Goal: Communication & Community: Answer question/provide support

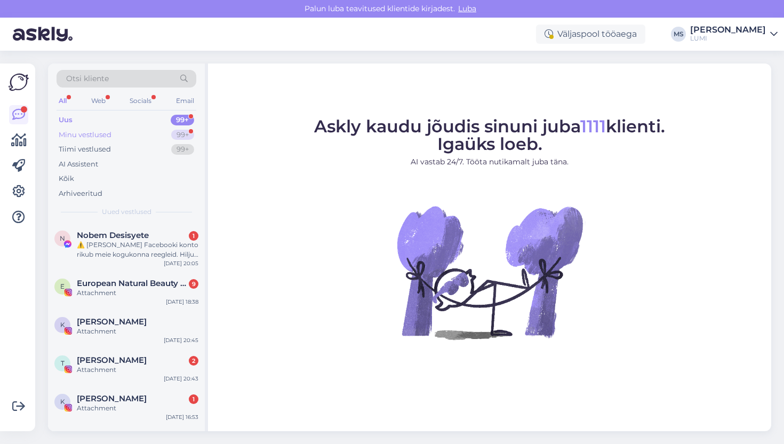
click at [99, 135] on div "Minu vestlused" at bounding box center [85, 135] width 53 height 11
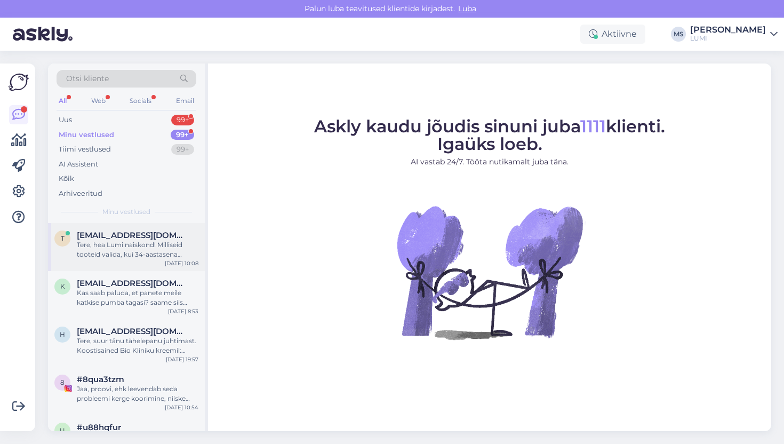
click at [112, 255] on div "Tere, hea Lumi naiskond! Milliseid tooteid valida, kui 34-aastasena kõigub mens…" at bounding box center [138, 249] width 122 height 19
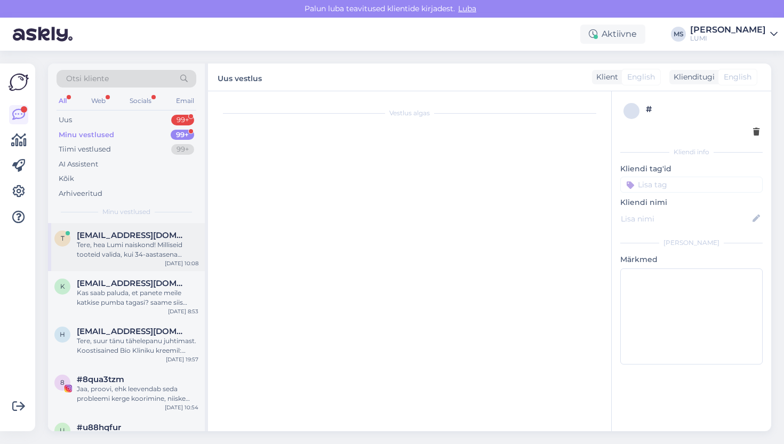
click at [163, 241] on div "Tere, hea Lumi naiskond! Milliseid tooteid valida, kui 34-aastasena kõigub mens…" at bounding box center [138, 249] width 122 height 19
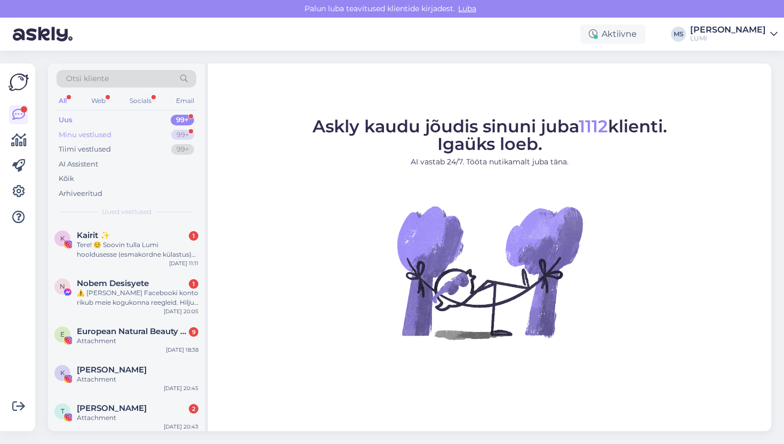
click at [86, 135] on div "Minu vestlused" at bounding box center [85, 135] width 53 height 11
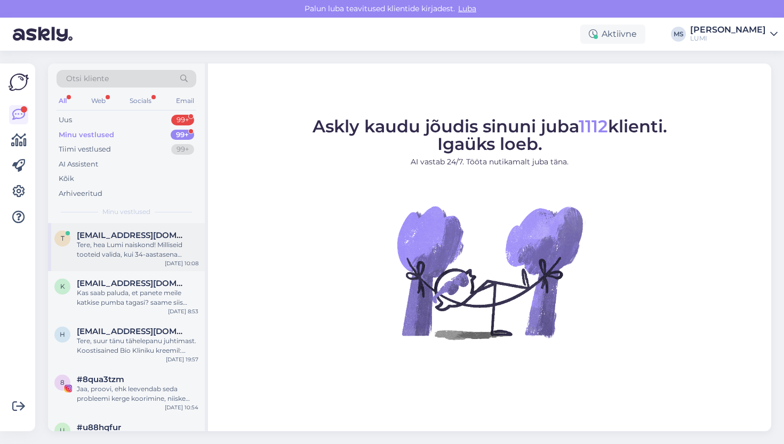
click at [141, 239] on span "[EMAIL_ADDRESS][DOMAIN_NAME]" at bounding box center [132, 235] width 111 height 10
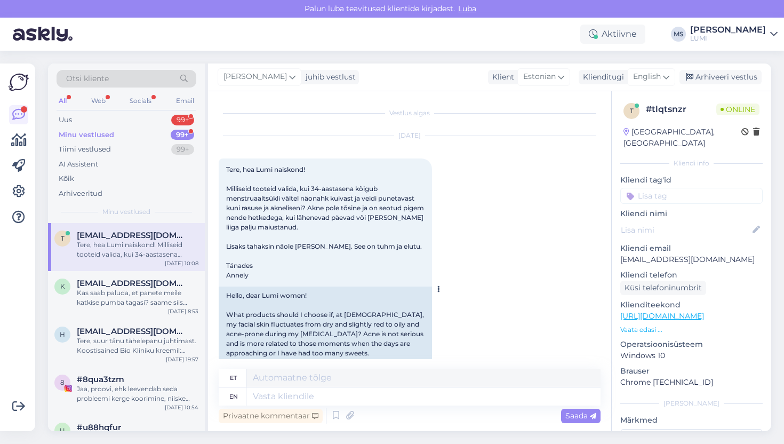
scroll to position [22, 0]
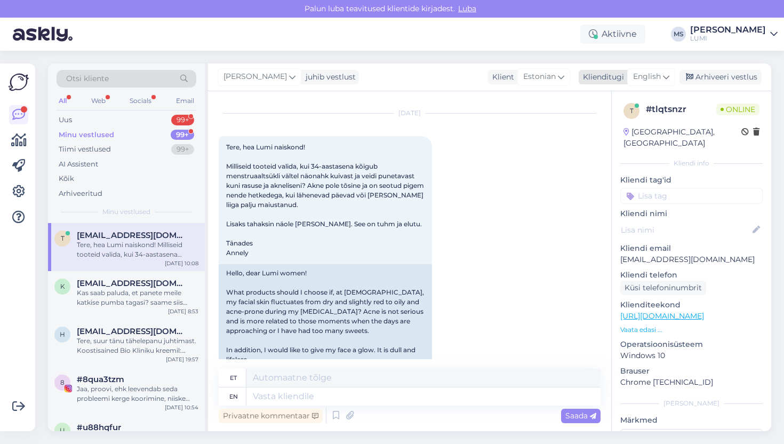
click at [656, 75] on span "English" at bounding box center [647, 77] width 28 height 12
type input "[GEOGRAPHIC_DATA]"
click at [624, 125] on link "Estonian" at bounding box center [627, 124] width 117 height 17
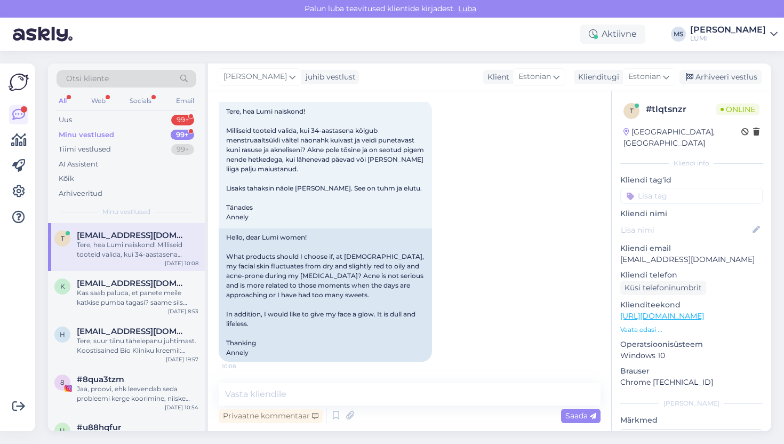
scroll to position [56, 0]
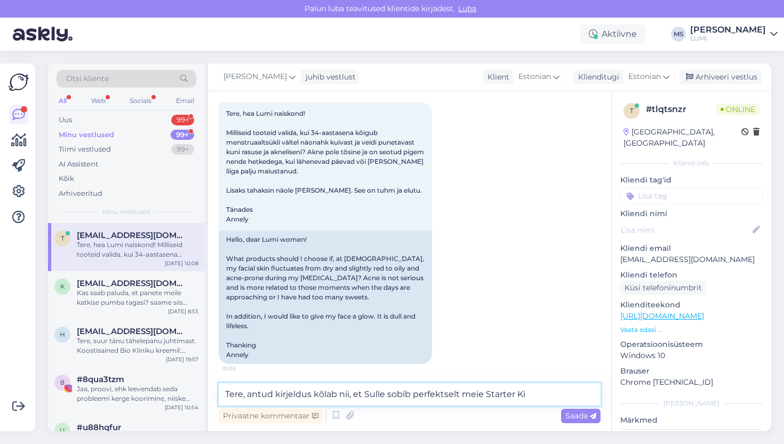
type textarea "Tere, antud kirjeldus kõlab nii, et [PERSON_NAME] sobib perfektselt meie Starte…"
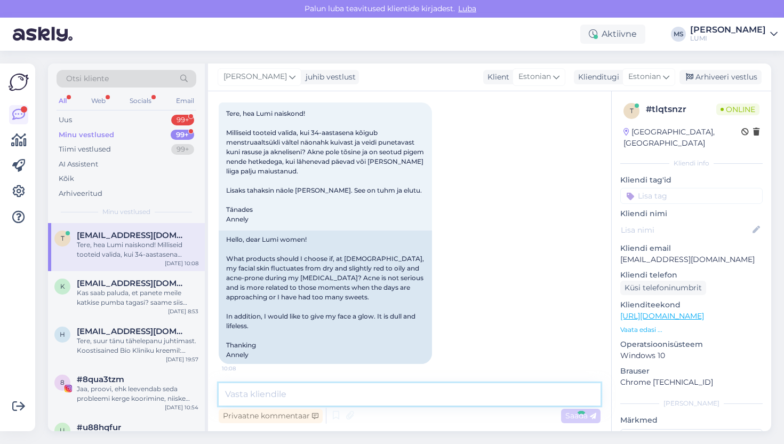
scroll to position [114, 0]
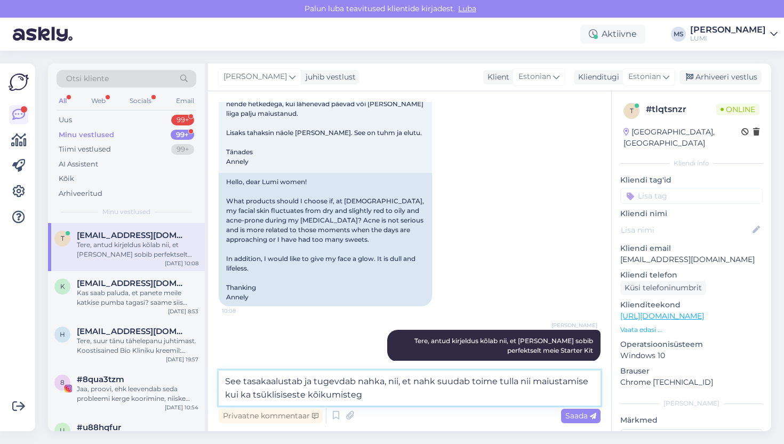
type textarea "See tasakaalustab ja tugevdab nahka, nii, et nahk suudab toime tulla nii maiust…"
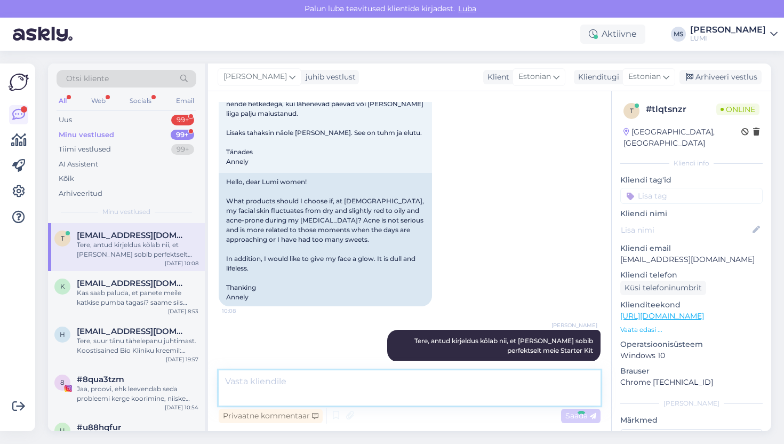
scroll to position [169, 0]
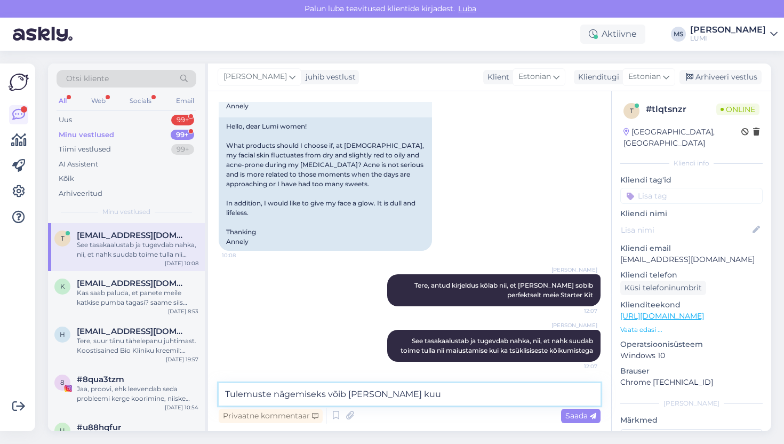
type textarea "Tulemuste nägemiseks võib [PERSON_NAME] kuu"
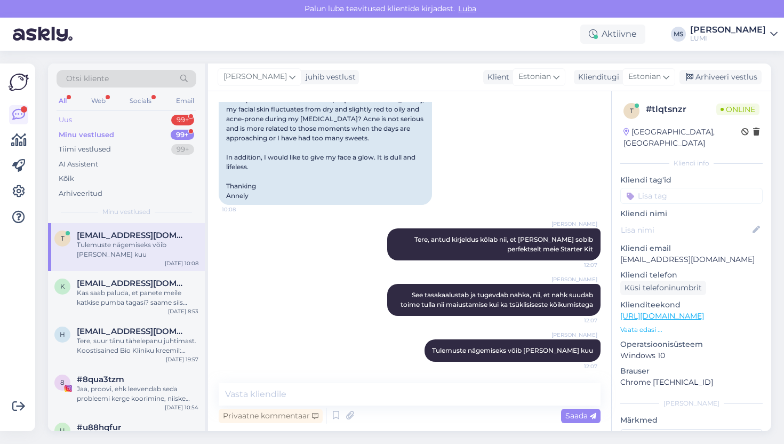
click at [87, 119] on div "Uus 99+" at bounding box center [127, 120] width 140 height 15
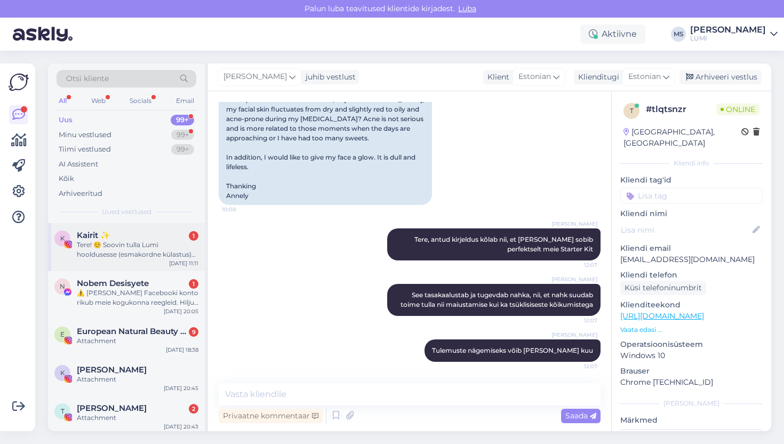
click at [145, 257] on div "Tere! ☺️ Soovin tulla Lumi hooldusesse (esmakordne külastus) ning hiljem välja …" at bounding box center [138, 249] width 122 height 19
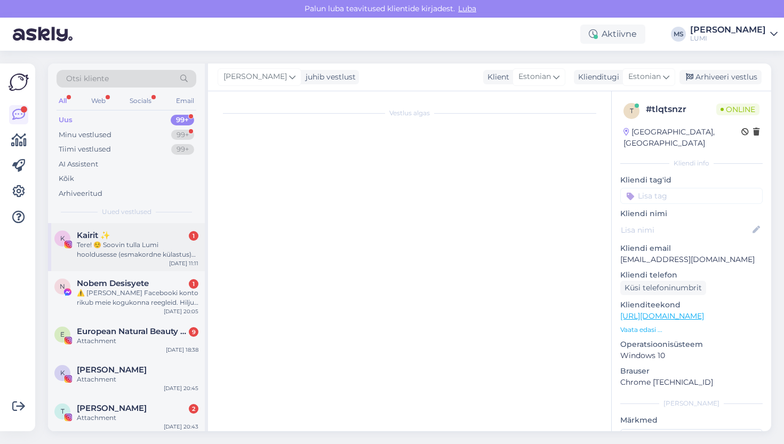
scroll to position [0, 0]
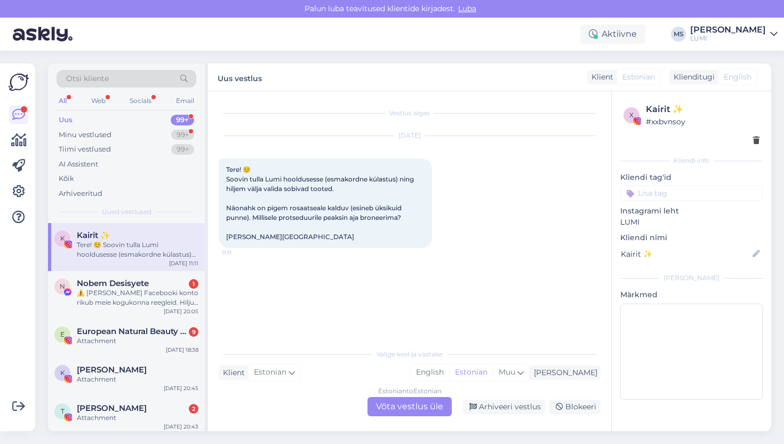
click at [398, 402] on div "Estonian to Estonian Võta vestlus üle" at bounding box center [409, 406] width 84 height 19
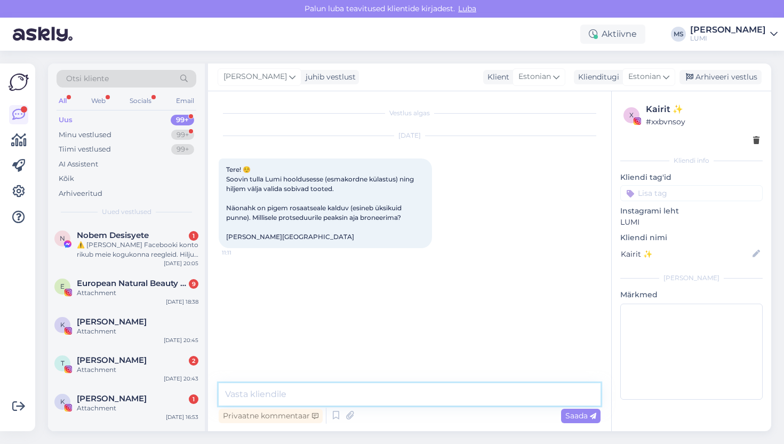
click at [372, 398] on textarea at bounding box center [410, 394] width 382 height 22
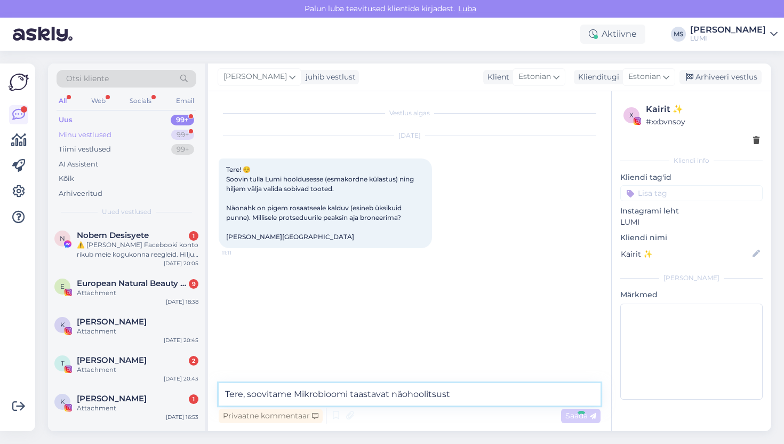
type textarea "Tere, soovitame Mikrobioomi taastavat näohoolitsust"
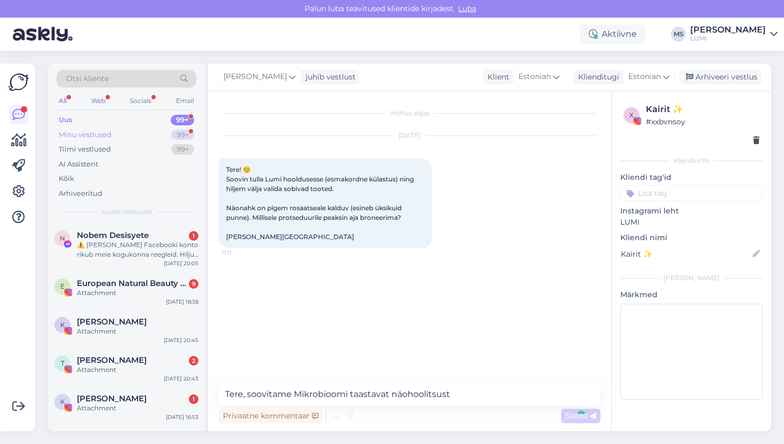
click at [104, 138] on div "Minu vestlused" at bounding box center [85, 135] width 53 height 11
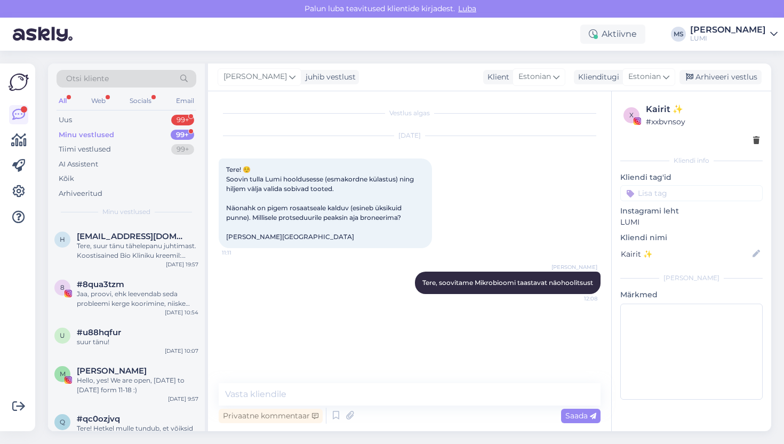
scroll to position [145, 0]
click at [145, 337] on div "suur tänu!" at bounding box center [138, 340] width 122 height 10
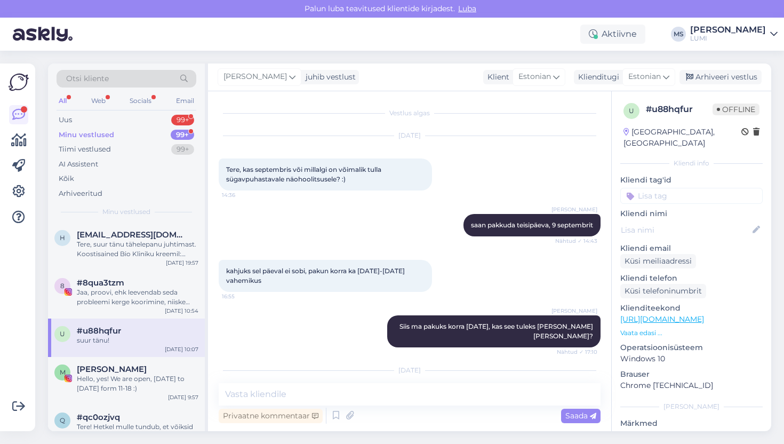
scroll to position [220, 0]
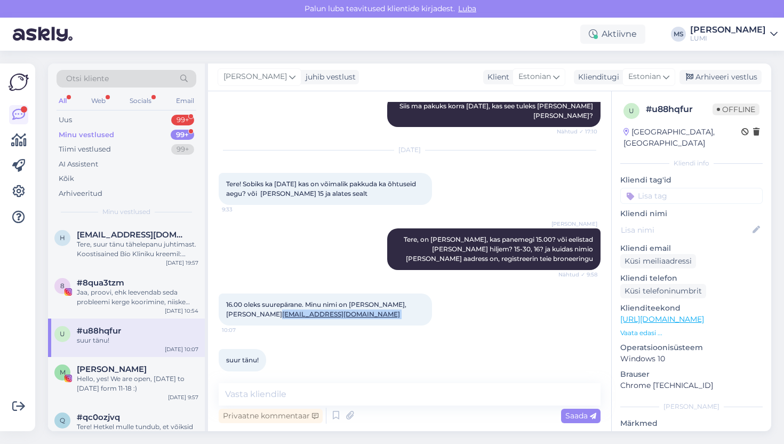
drag, startPoint x: 309, startPoint y: 308, endPoint x: 221, endPoint y: 308, distance: 88.0
click at [221, 308] on div "16.00 oleks suurepärane. Minu nimi on [PERSON_NAME], meil [EMAIL_ADDRESS][DOMAI…" at bounding box center [325, 309] width 213 height 32
copy span "[EMAIL_ADDRESS][DOMAIN_NAME]"
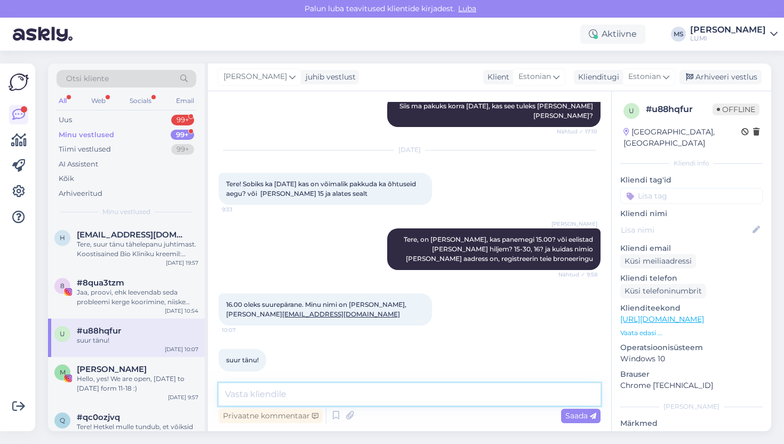
click at [358, 394] on textarea at bounding box center [410, 394] width 382 height 22
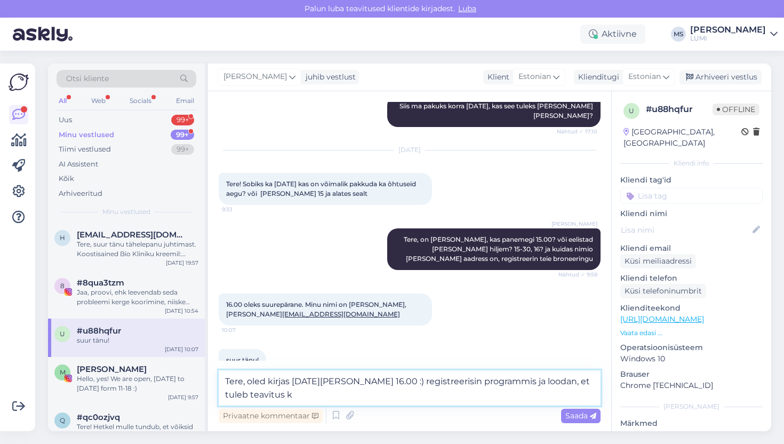
type textarea "Tere, oled kirjas [DATE][PERSON_NAME] 16.00 :) registreerisin programmis ja loo…"
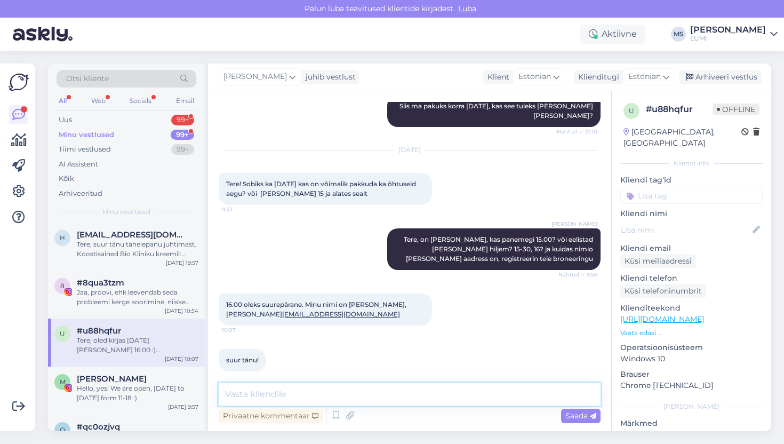
scroll to position [298, 0]
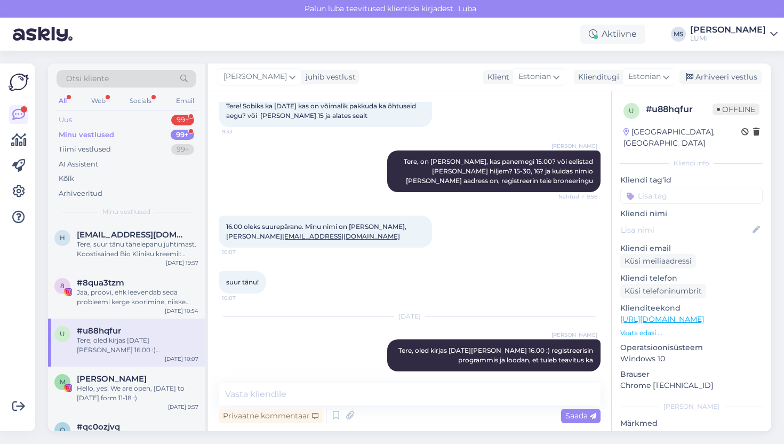
click at [75, 117] on div "Uus 99+" at bounding box center [127, 120] width 140 height 15
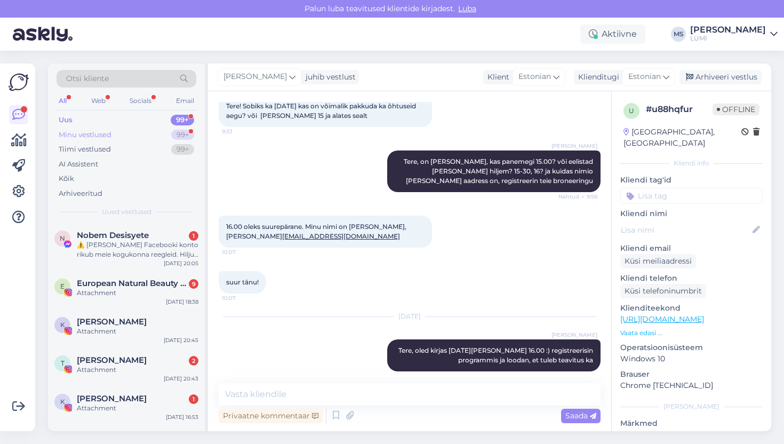
click at [103, 135] on div "Minu vestlused" at bounding box center [85, 135] width 53 height 11
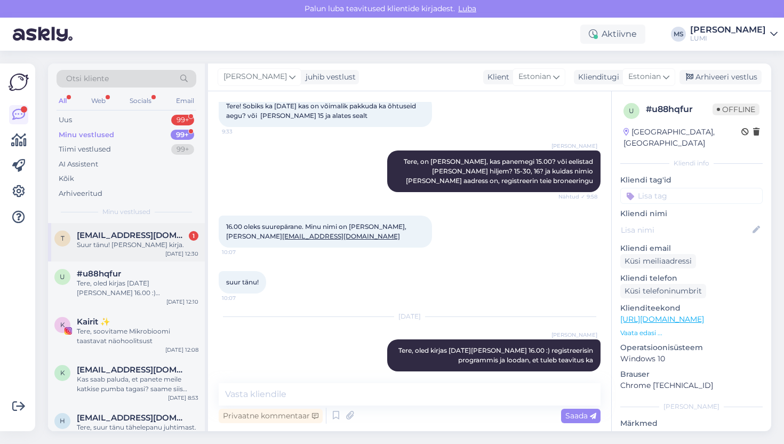
click at [114, 249] on div "Suur tänu! [PERSON_NAME] kirja." at bounding box center [138, 245] width 122 height 10
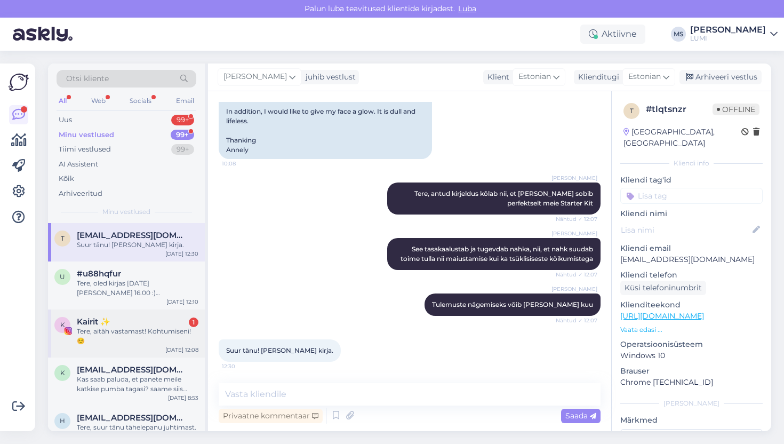
click at [156, 334] on div "Tere, aitäh vastamast! Kohtumiseni! ☺️" at bounding box center [138, 335] width 122 height 19
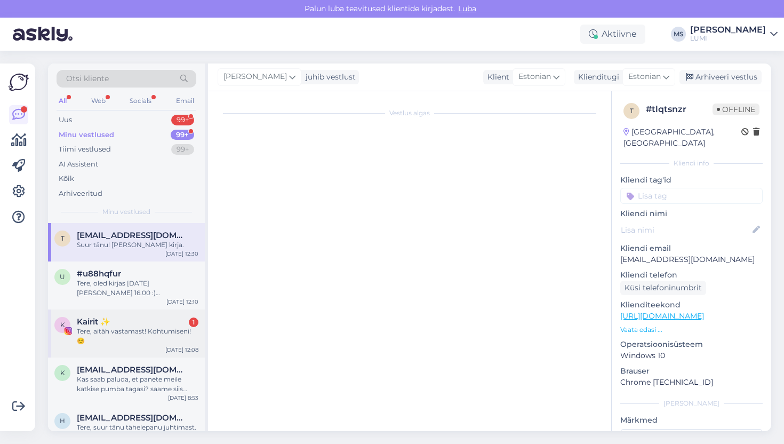
scroll to position [0, 0]
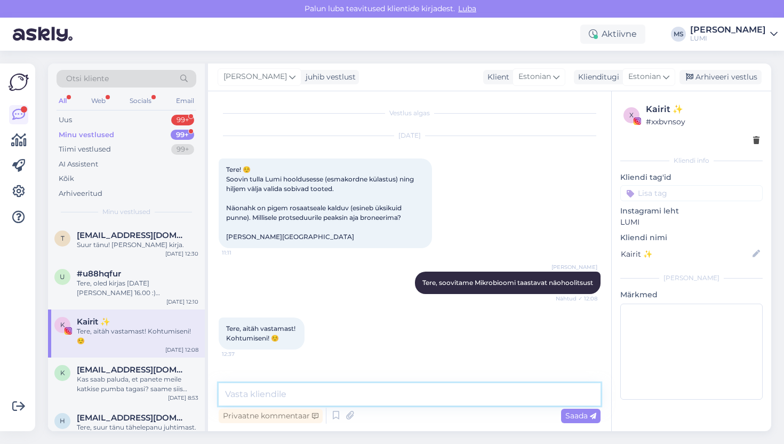
click at [282, 390] on textarea at bounding box center [410, 394] width 382 height 22
type textarea "o"
type textarea "Ootame sind!"
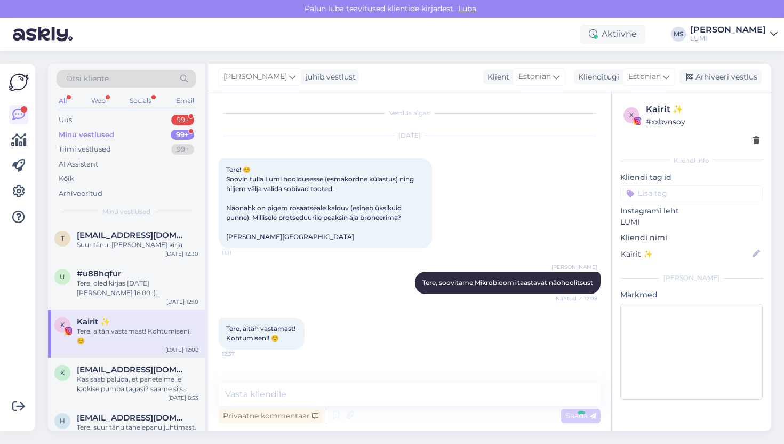
scroll to position [43, 0]
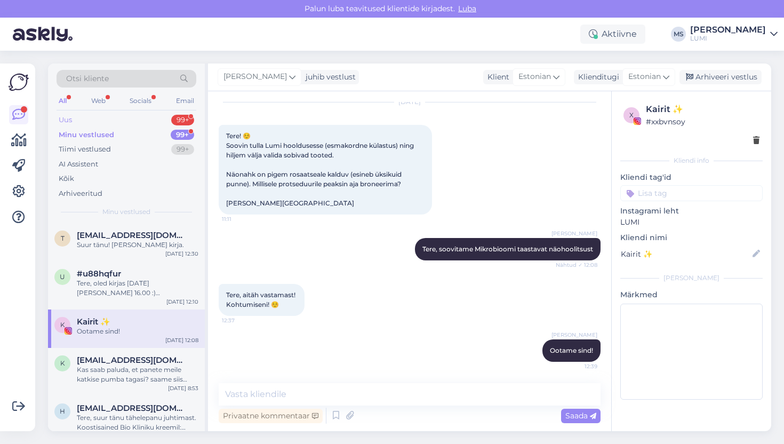
click at [114, 120] on div "Uus 99+" at bounding box center [127, 120] width 140 height 15
